Goal: Transaction & Acquisition: Subscribe to service/newsletter

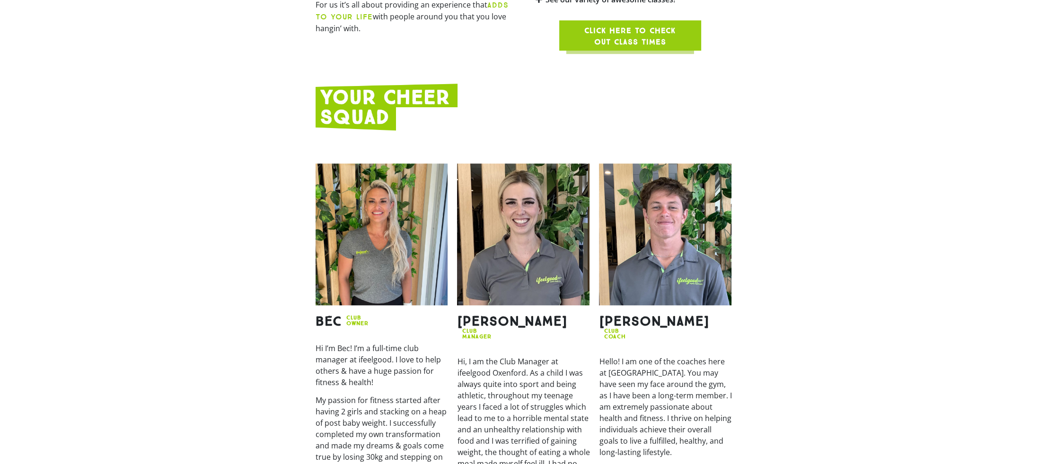
scroll to position [1088, 0]
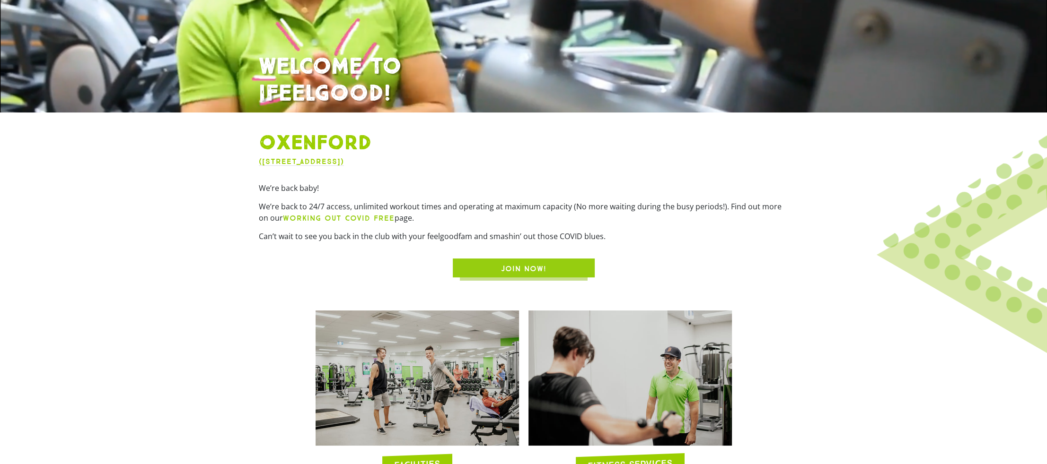
click at [534, 266] on span "JOIN NOW!" at bounding box center [523, 268] width 45 height 11
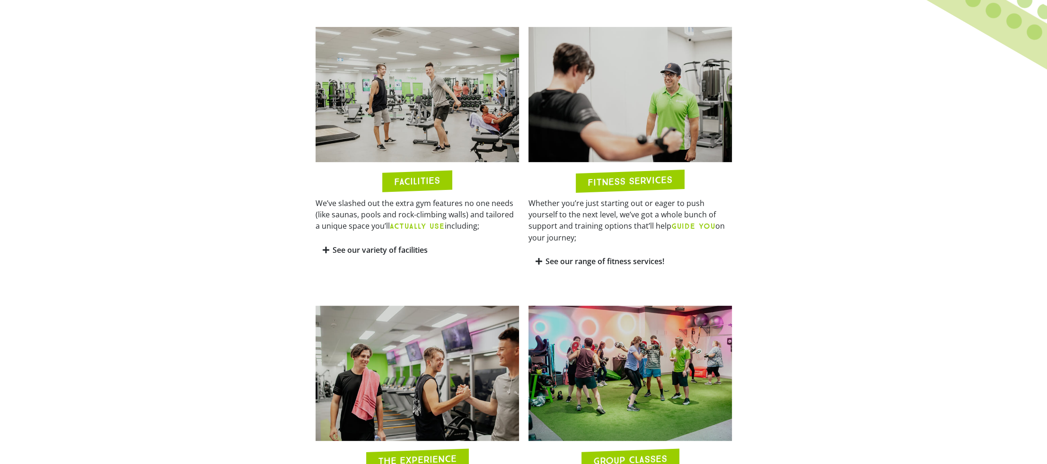
scroll to position [473, 0]
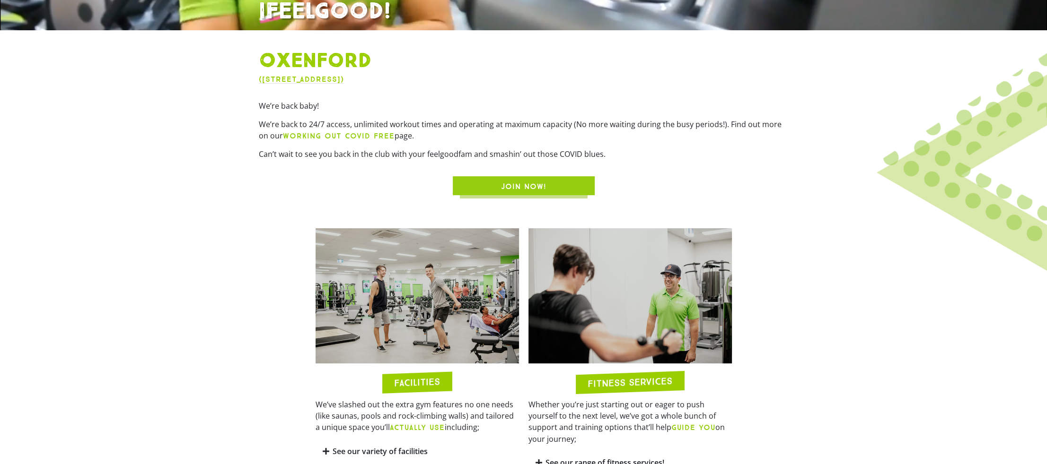
scroll to position [329, 0]
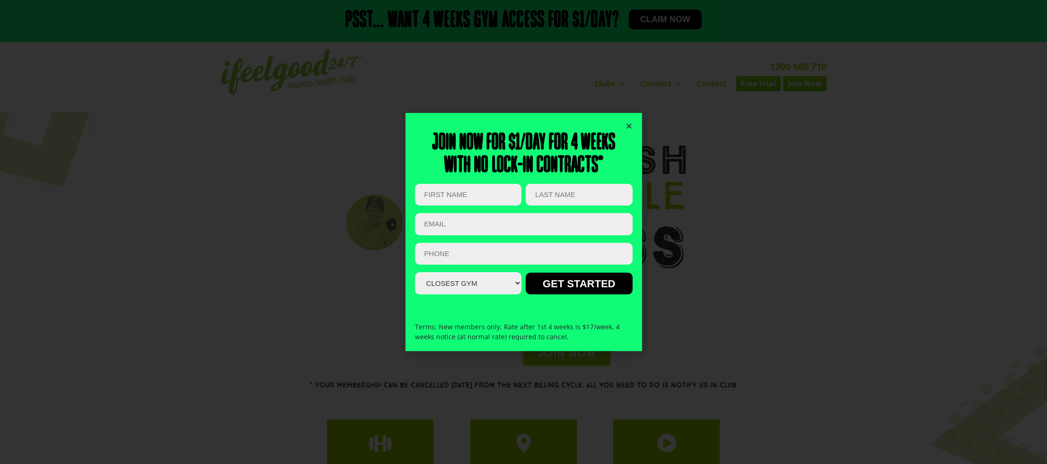
click at [628, 125] on icon "Close" at bounding box center [628, 126] width 7 height 7
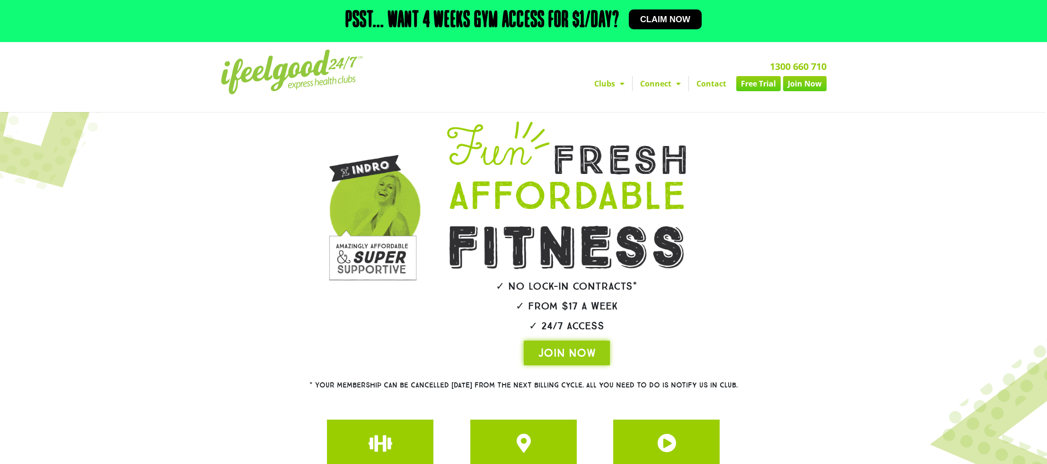
click at [664, 16] on span "Claim now" at bounding box center [665, 19] width 50 height 9
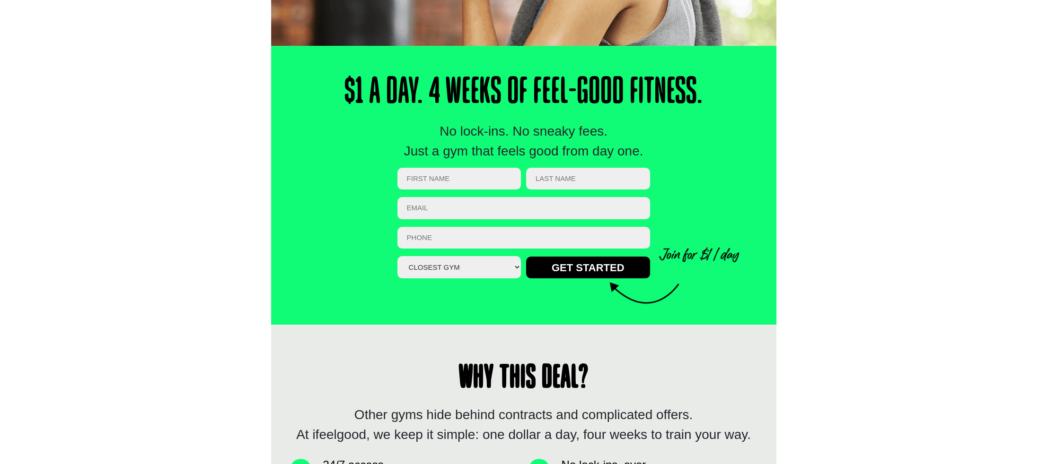
scroll to position [284, 0]
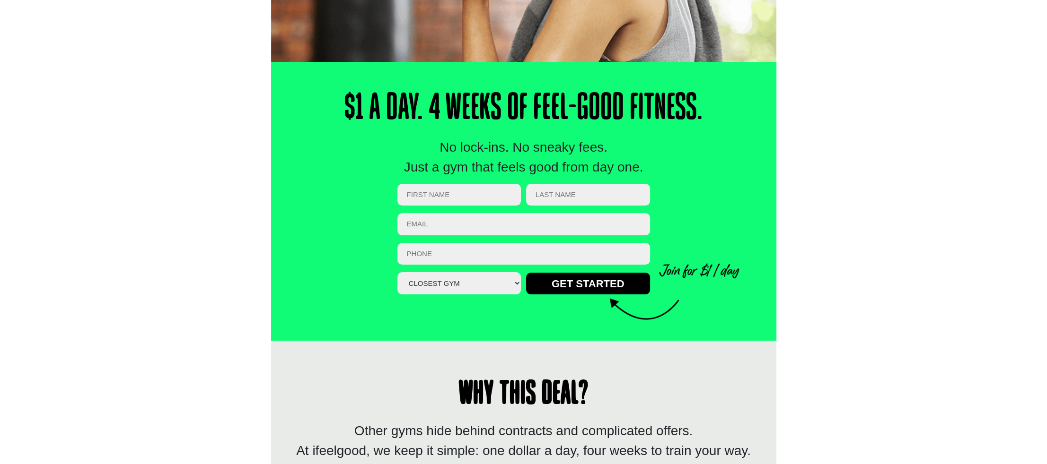
click at [466, 290] on select "Closest Gym [GEOGRAPHIC_DATA] [GEOGRAPHIC_DATA] [GEOGRAPHIC_DATA] [GEOGRAPHIC_D…" at bounding box center [459, 283] width 124 height 22
click at [510, 281] on select "Closest Gym Alexandra Hills Calamvale Coopers Plains Middle Park Oxley Park Rid…" at bounding box center [459, 283] width 124 height 22
click at [331, 374] on div "Why This Deal? Other gyms hide behind contracts and complicated offers. At ifee…" at bounding box center [523, 466] width 505 height 250
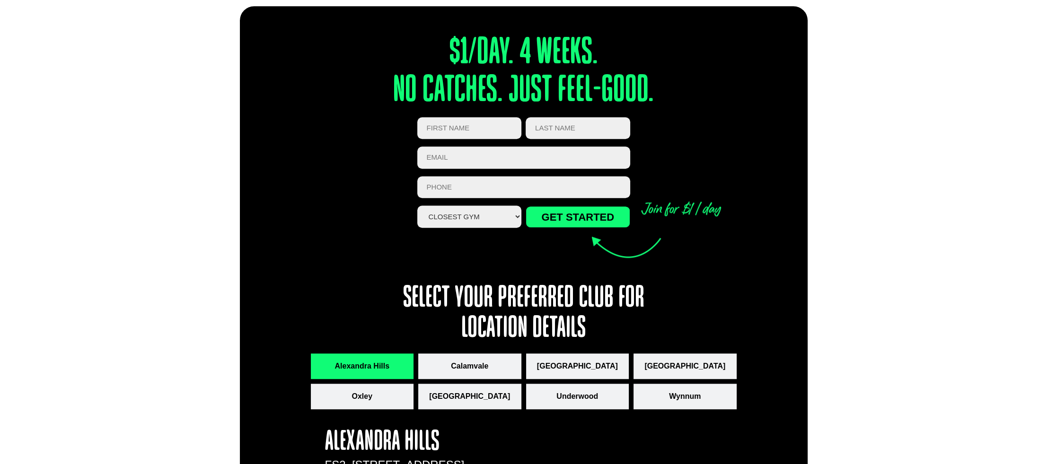
scroll to position [1088, 0]
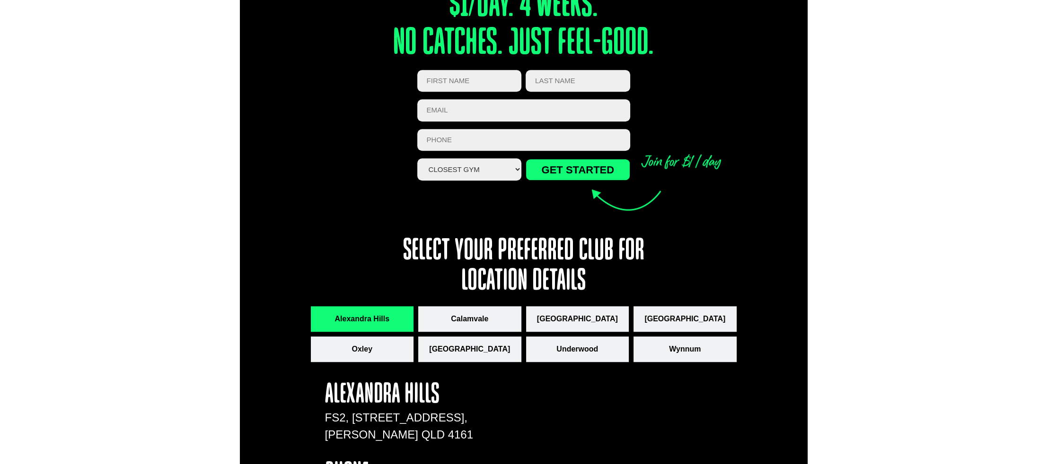
click at [481, 174] on select "Closest Gym Alexandra Hills Calamvale Coopers Plains Middle Park Oxley Park Rid…" at bounding box center [469, 169] width 105 height 22
click at [733, 222] on div "$1/day. 4 weeks. No catches. Just feel-good. Comments This field is for validat…" at bounding box center [524, 472] width 426 height 1027
